Goal: Navigation & Orientation: Find specific page/section

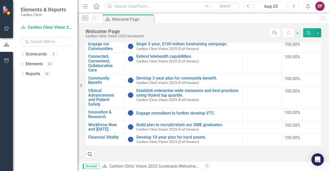
scroll to position [82, 0]
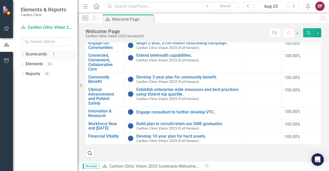
click at [24, 54] on icon "Dropdown" at bounding box center [23, 54] width 4 height 3
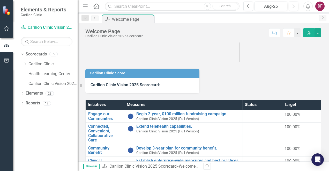
scroll to position [0, 0]
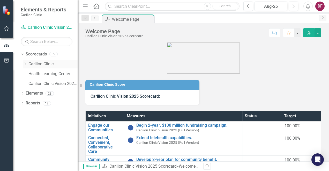
click at [26, 65] on icon "Dropdown" at bounding box center [25, 63] width 4 height 3
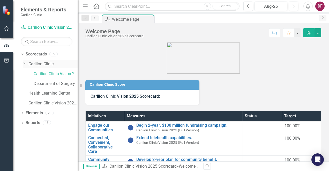
click at [26, 63] on icon "Dropdown" at bounding box center [24, 63] width 3 height 4
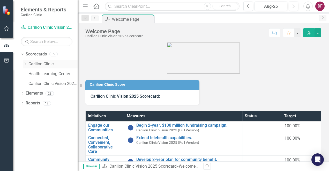
click at [25, 65] on icon "Dropdown" at bounding box center [25, 63] width 4 height 3
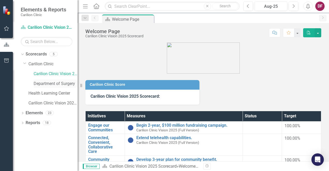
click at [39, 82] on link "Department of Surgery" at bounding box center [56, 84] width 44 height 6
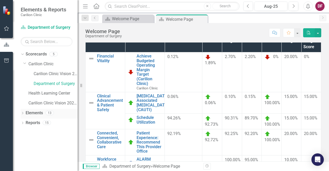
click at [22, 112] on icon "Dropdown" at bounding box center [23, 113] width 4 height 3
click at [22, 162] on icon "Dropdown" at bounding box center [23, 162] width 4 height 3
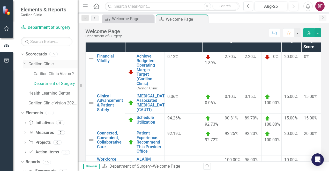
click at [26, 64] on icon "Dropdown" at bounding box center [24, 63] width 3 height 4
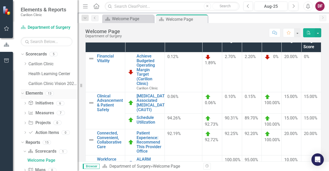
click at [21, 95] on icon "Dropdown" at bounding box center [21, 93] width 3 height 4
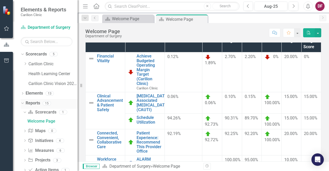
click at [24, 103] on div "Dropdown" at bounding box center [21, 103] width 4 height 4
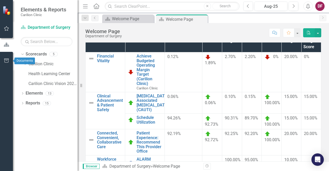
click at [5, 62] on icon "button" at bounding box center [6, 60] width 5 height 4
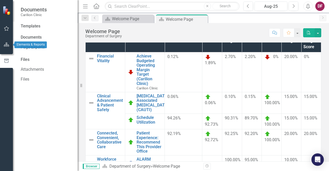
click at [6, 42] on icon "button" at bounding box center [6, 44] width 5 height 4
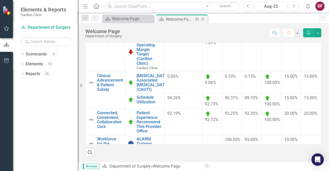
click at [203, 19] on icon at bounding box center [202, 19] width 3 height 3
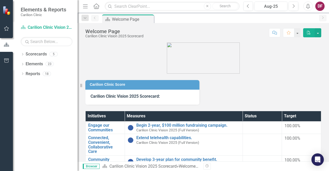
click at [85, 6] on icon "button" at bounding box center [85, 6] width 5 height 4
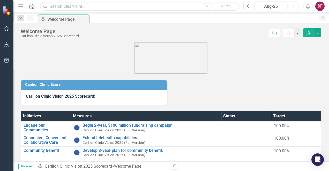
click at [22, 7] on icon "Menu" at bounding box center [20, 5] width 7 height 5
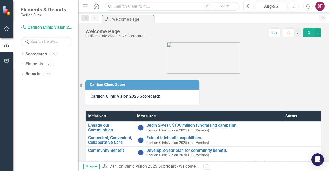
click at [22, 7] on span "Elements & Reports" at bounding box center [43, 9] width 45 height 6
click at [22, 55] on icon at bounding box center [22, 54] width 1 height 2
click at [46, 75] on link "Health Learning Center" at bounding box center [52, 74] width 49 height 6
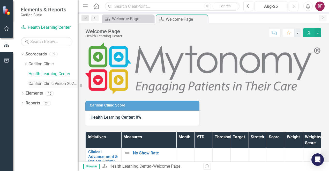
click at [36, 84] on link "Carilion Clinic Vision 2025 (Full Version)" at bounding box center [52, 84] width 49 height 6
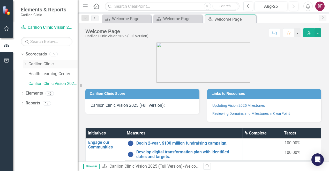
click at [24, 64] on icon "Dropdown" at bounding box center [25, 63] width 4 height 3
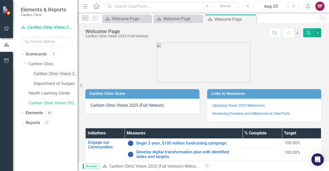
click at [47, 73] on link "Carilion Clinic Vision 2025 Scorecard" at bounding box center [56, 74] width 44 height 6
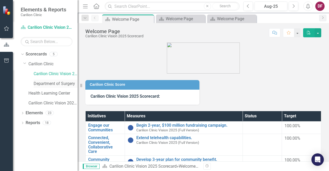
click at [50, 84] on link "Department of Surgery" at bounding box center [56, 84] width 44 height 6
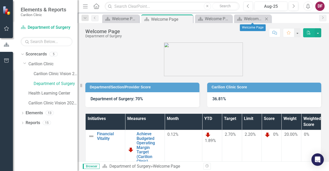
click at [267, 19] on icon "Close" at bounding box center [266, 19] width 5 height 4
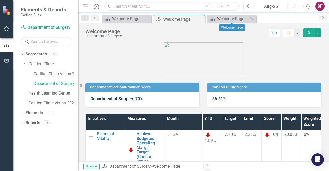
click at [251, 18] on icon "Close" at bounding box center [251, 19] width 5 height 4
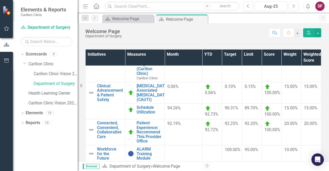
scroll to position [98, 0]
